Goal: Book appointment/travel/reservation

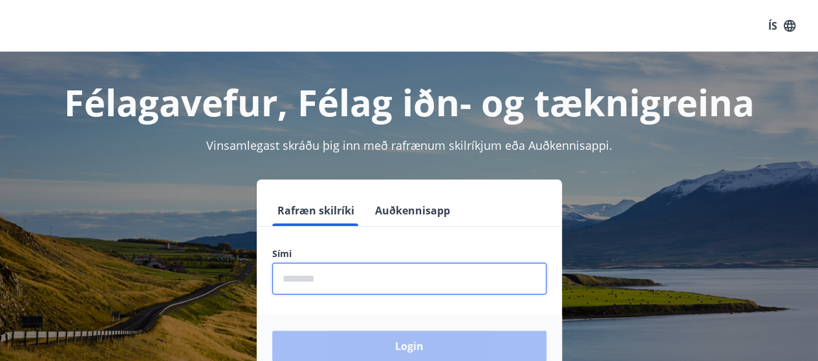
click at [298, 280] on input "phone" at bounding box center [409, 279] width 274 height 32
type input "********"
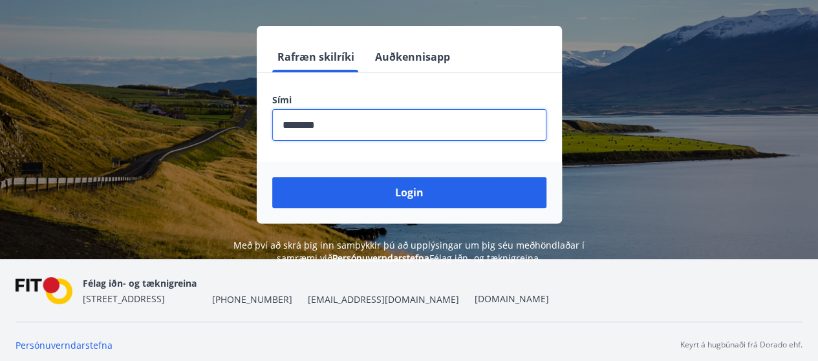
scroll to position [155, 0]
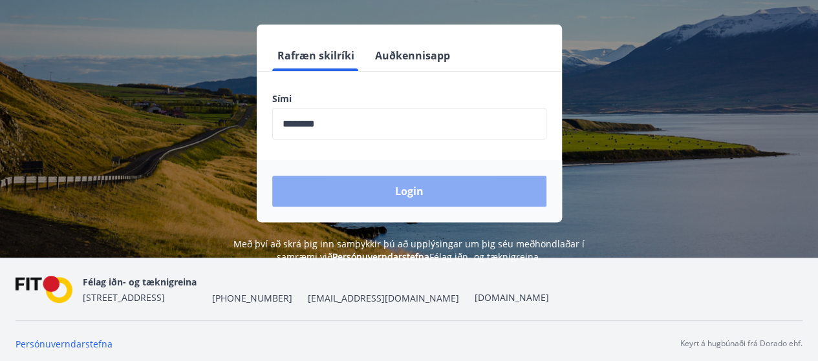
click at [398, 184] on button "Login" at bounding box center [409, 191] width 274 height 31
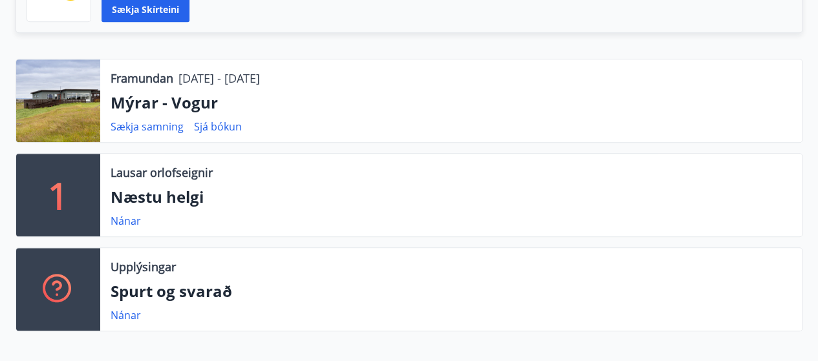
scroll to position [388, 0]
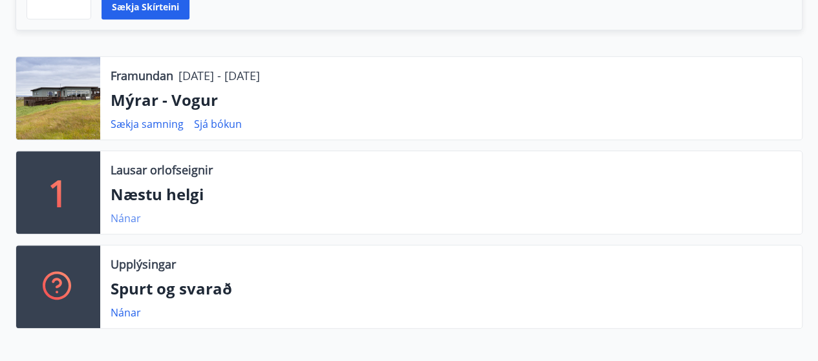
click at [128, 217] on link "Nánar" at bounding box center [126, 218] width 30 height 14
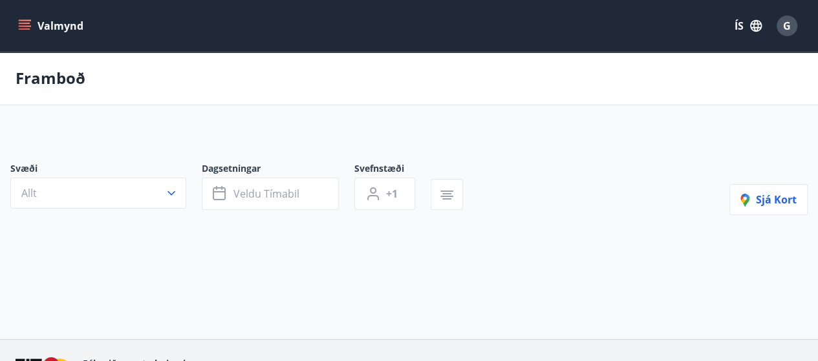
type input "*"
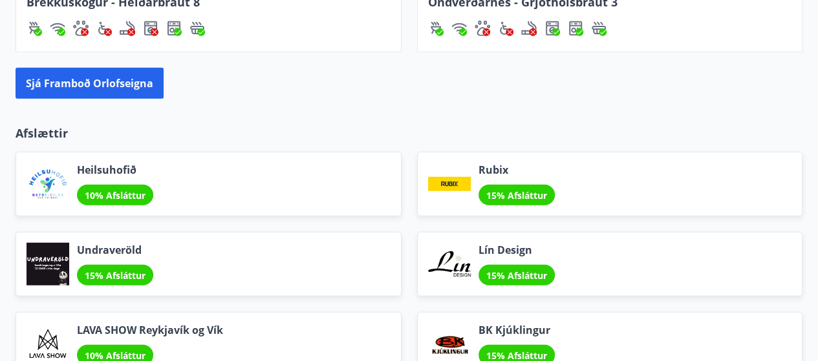
scroll to position [1636, 0]
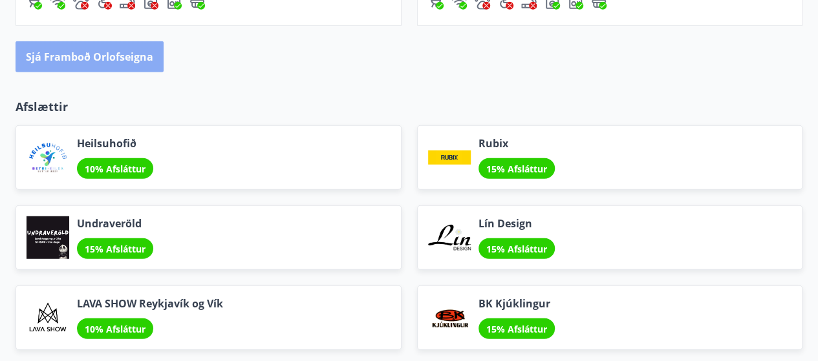
click at [122, 50] on button "Sjá framboð orlofseigna" at bounding box center [90, 56] width 148 height 31
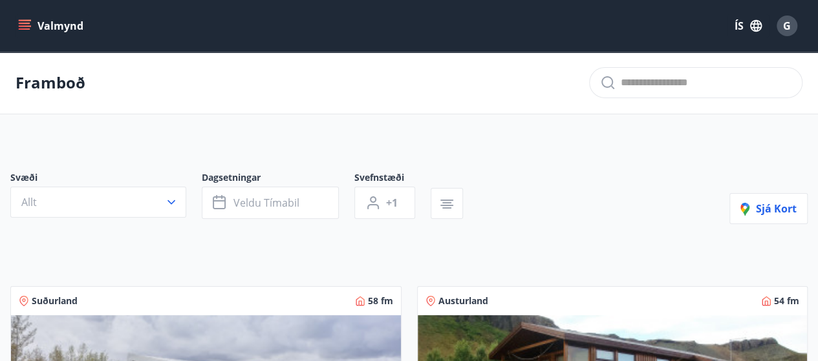
click at [25, 23] on icon "menu" at bounding box center [25, 23] width 12 height 1
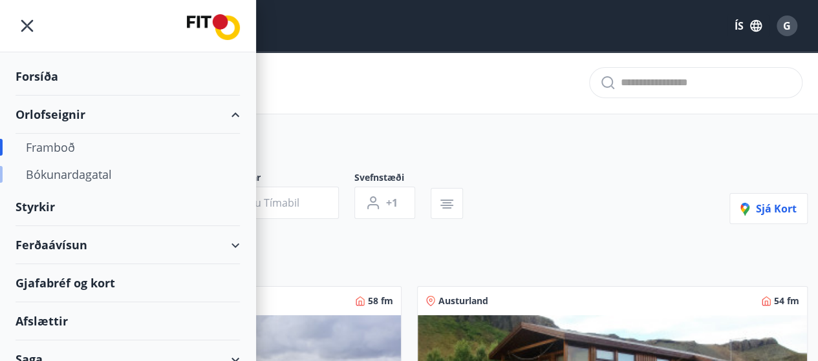
click at [96, 174] on div "Bókunardagatal" at bounding box center [128, 174] width 204 height 27
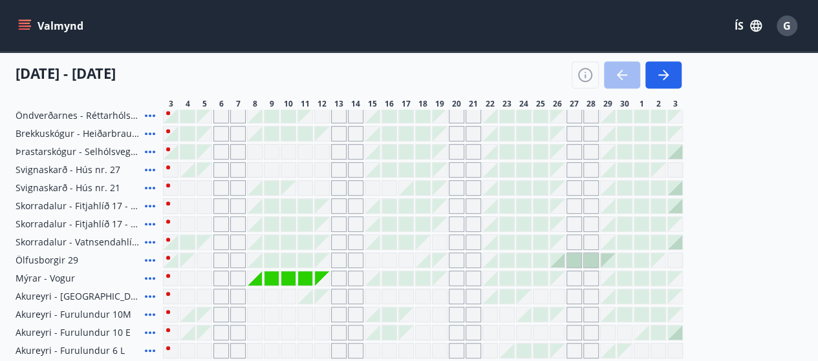
scroll to position [259, 0]
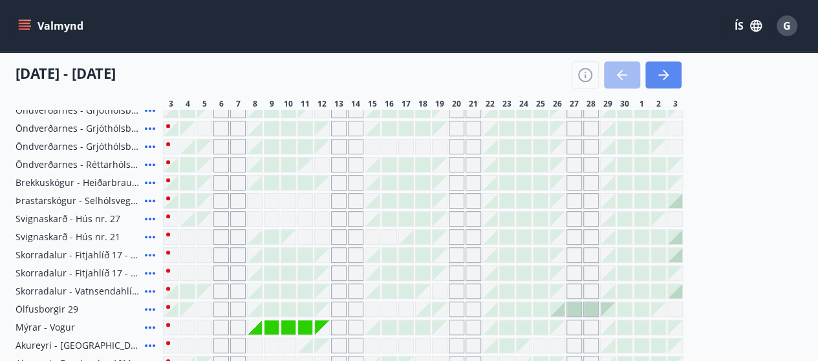
click at [660, 68] on icon "button" at bounding box center [664, 75] width 16 height 16
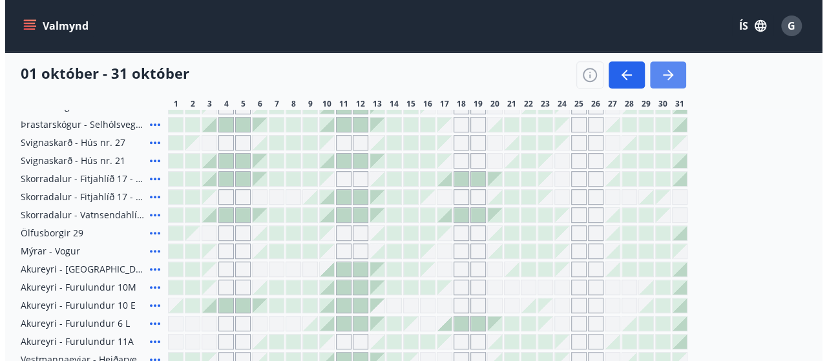
scroll to position [336, 0]
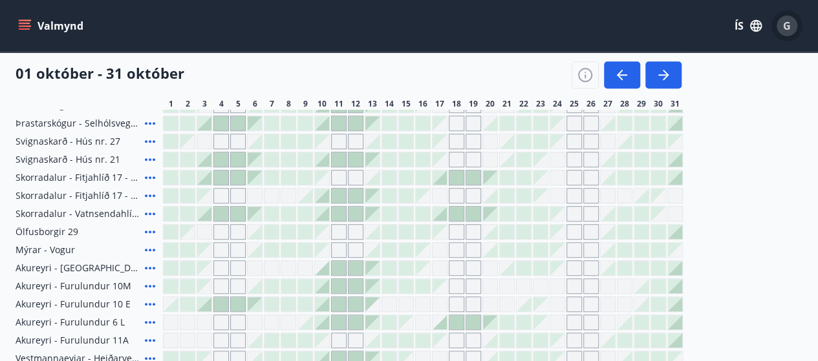
click at [789, 25] on span "G" at bounding box center [787, 26] width 8 height 14
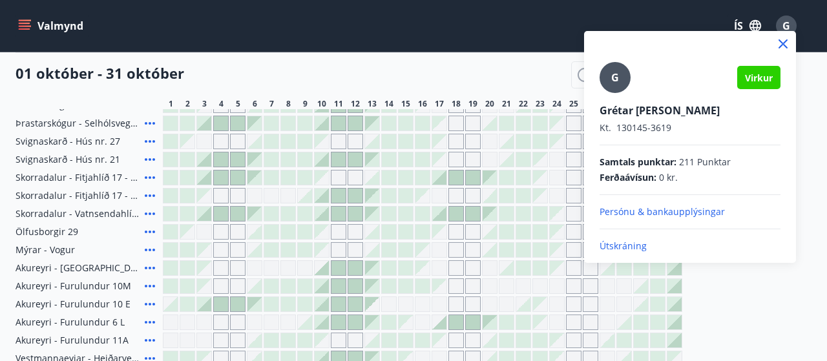
click at [629, 244] on p "Útskráning" at bounding box center [690, 246] width 181 height 13
